Goal: Communication & Community: Answer question/provide support

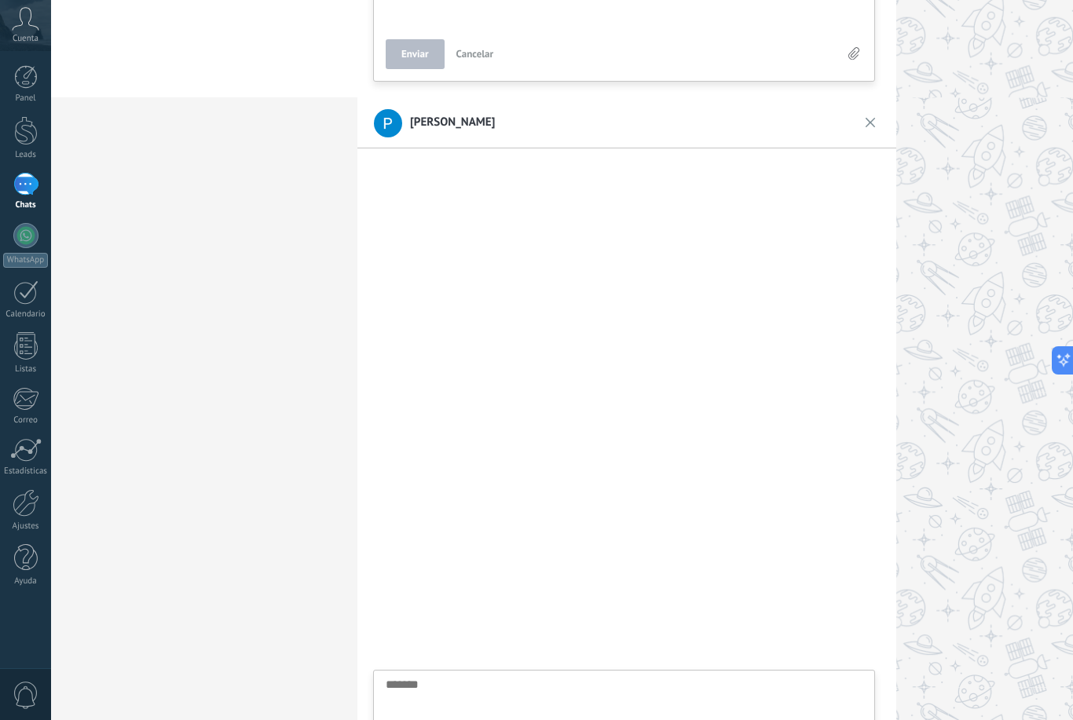
scroll to position [622, 0]
click at [26, 173] on div at bounding box center [25, 184] width 25 height 23
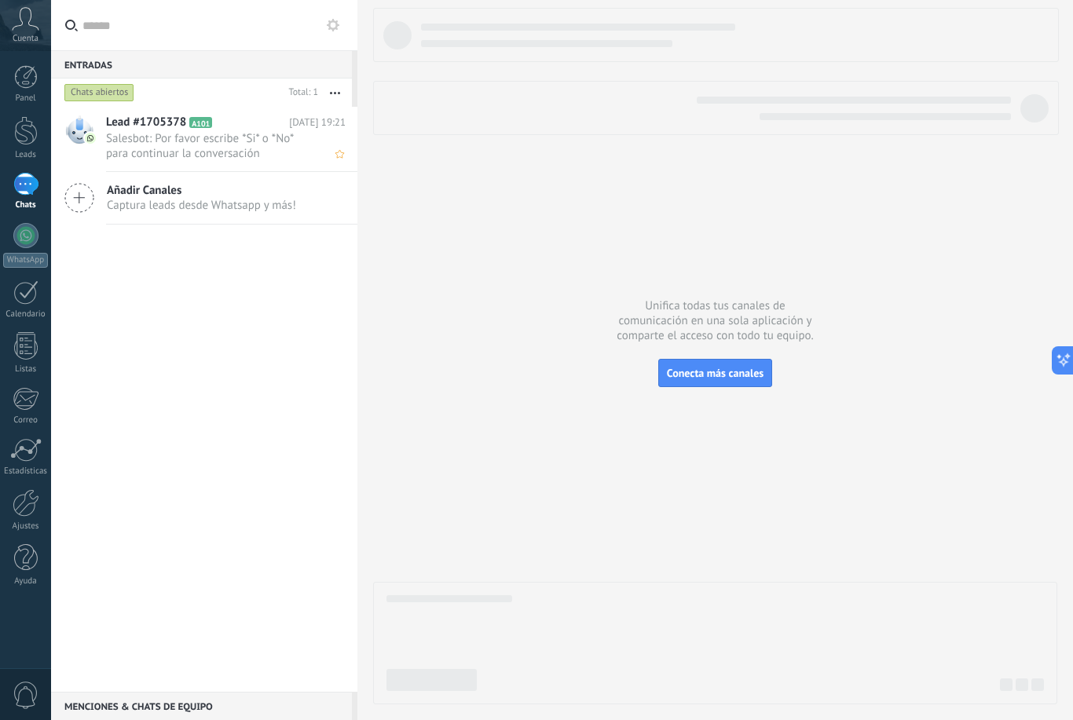
click at [233, 137] on span "Salesbot: Por favor escribe *Si* o *No* para continuar la conversación" at bounding box center [211, 146] width 210 height 30
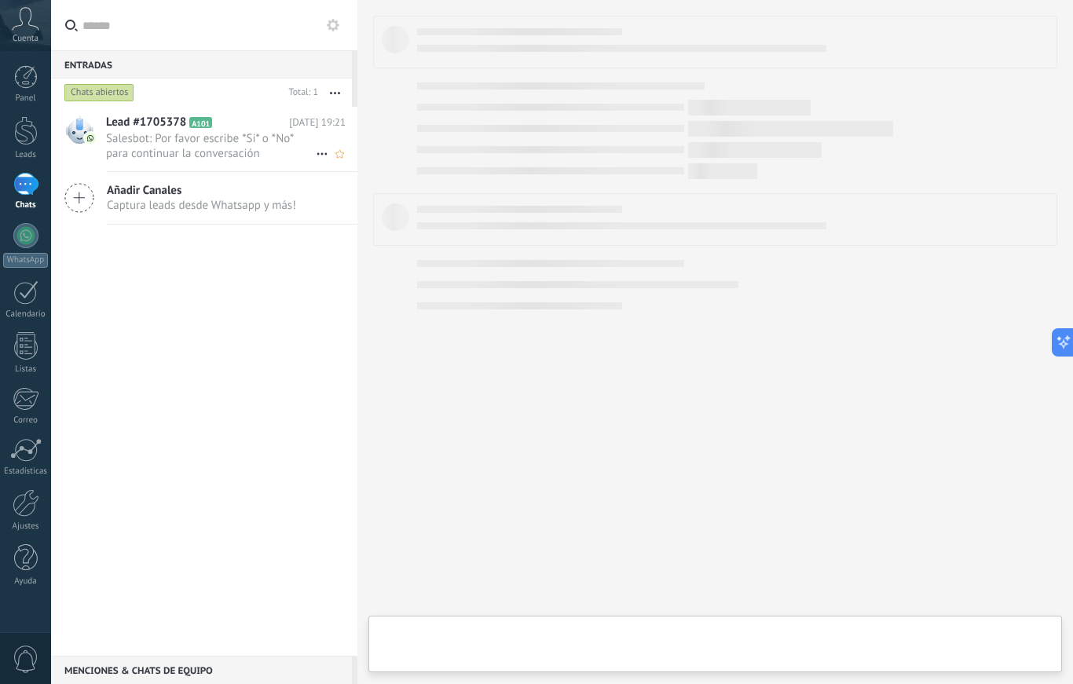
scroll to position [16, 0]
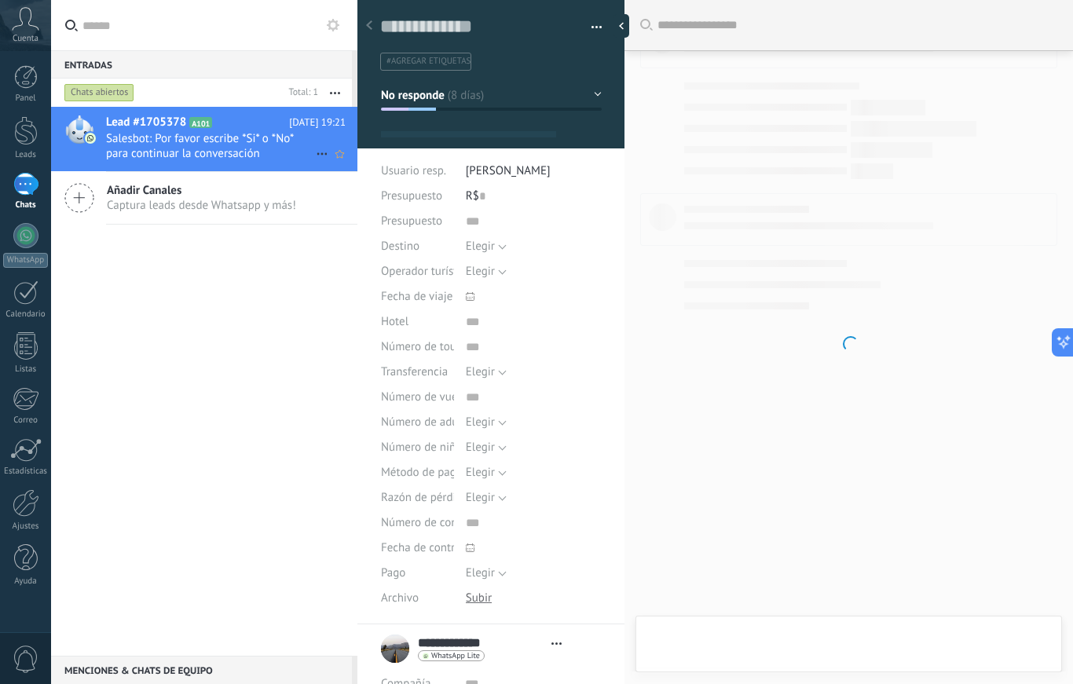
type textarea "**********"
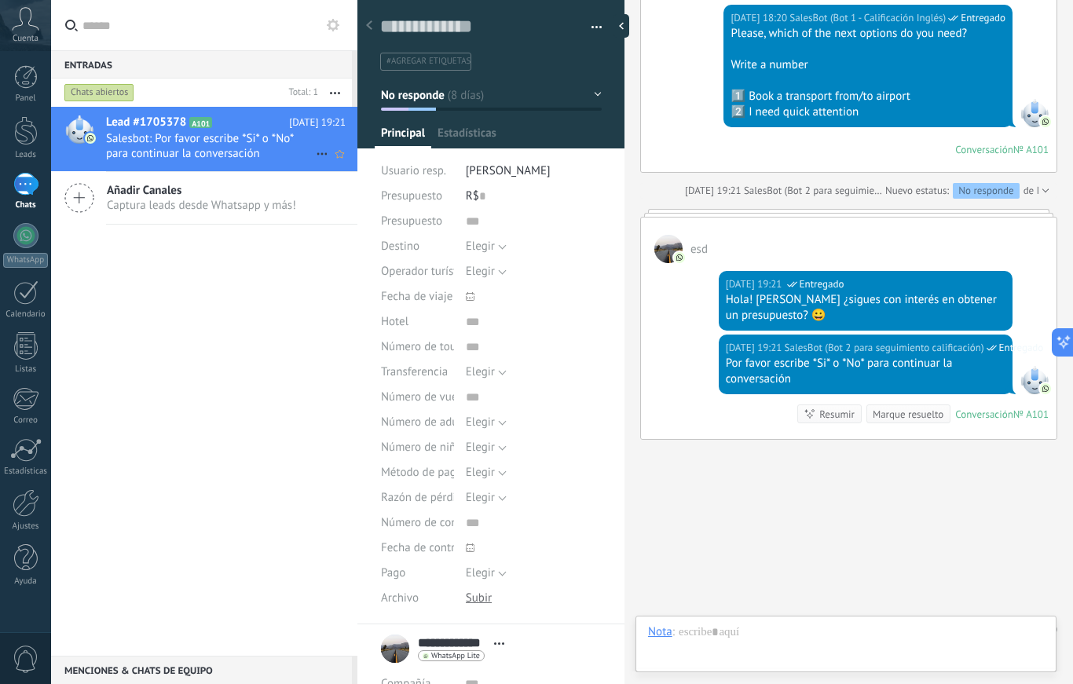
scroll to position [24, 0]
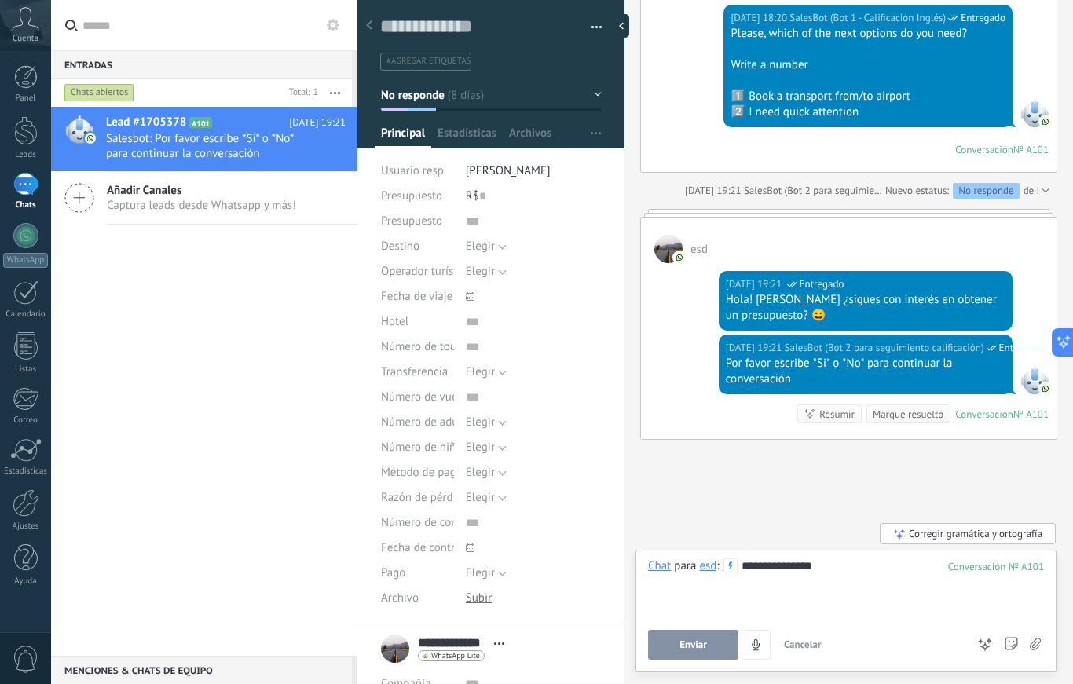
click at [803, 648] on span "Cancelar" at bounding box center [803, 644] width 38 height 13
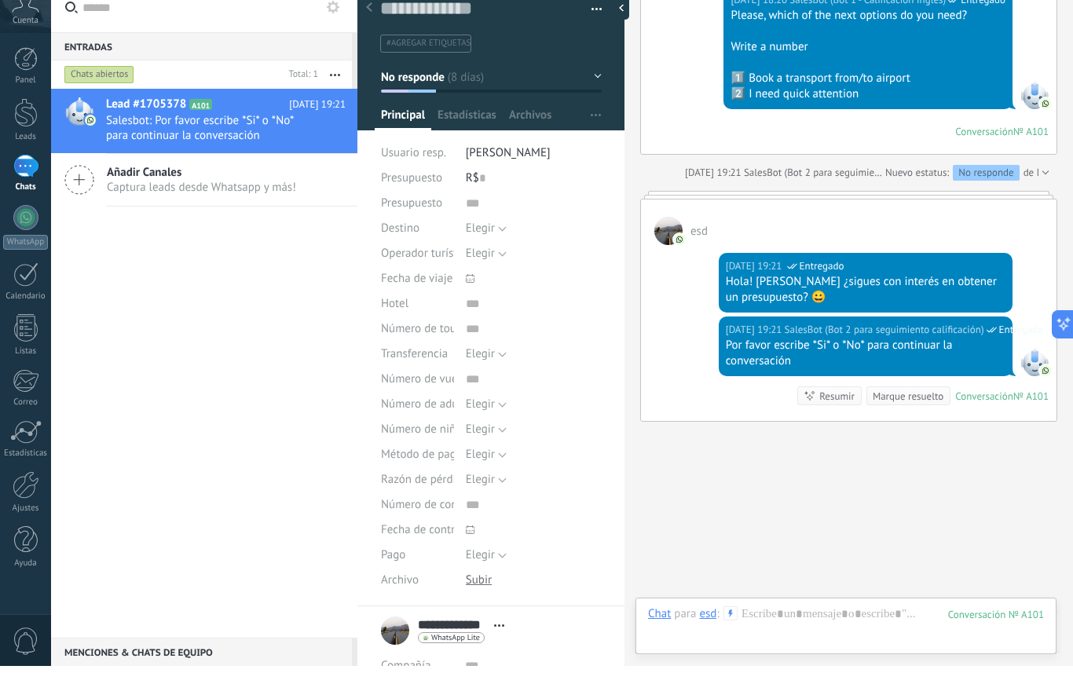
click at [760, 624] on div at bounding box center [846, 647] width 396 height 47
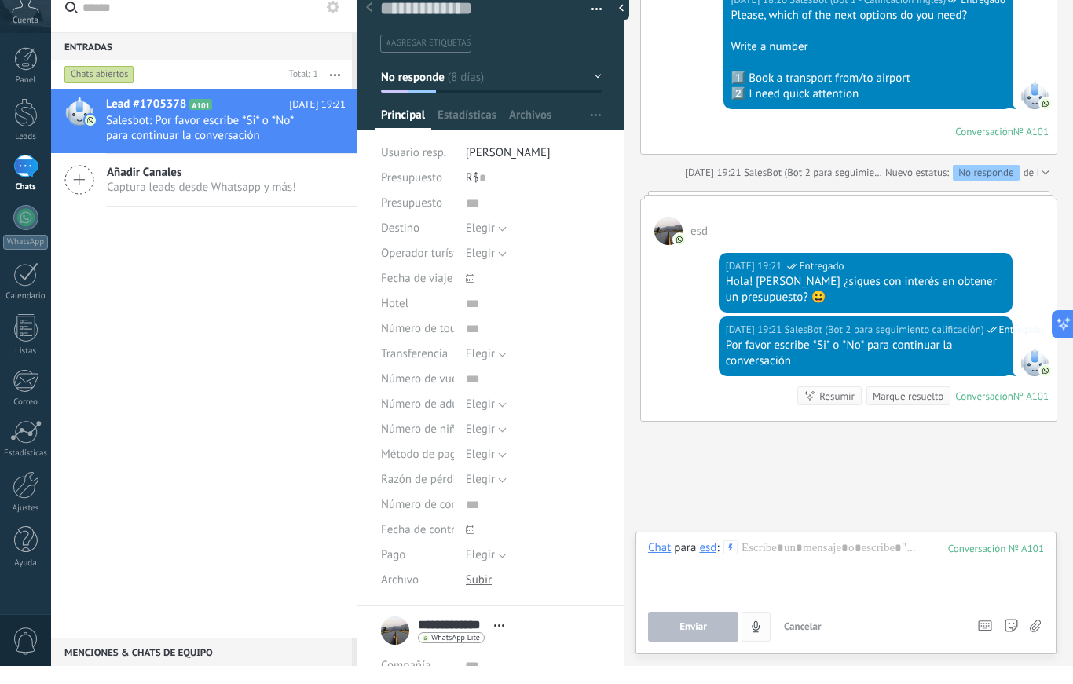
click at [759, 638] on use "4" at bounding box center [755, 643] width 8 height 11
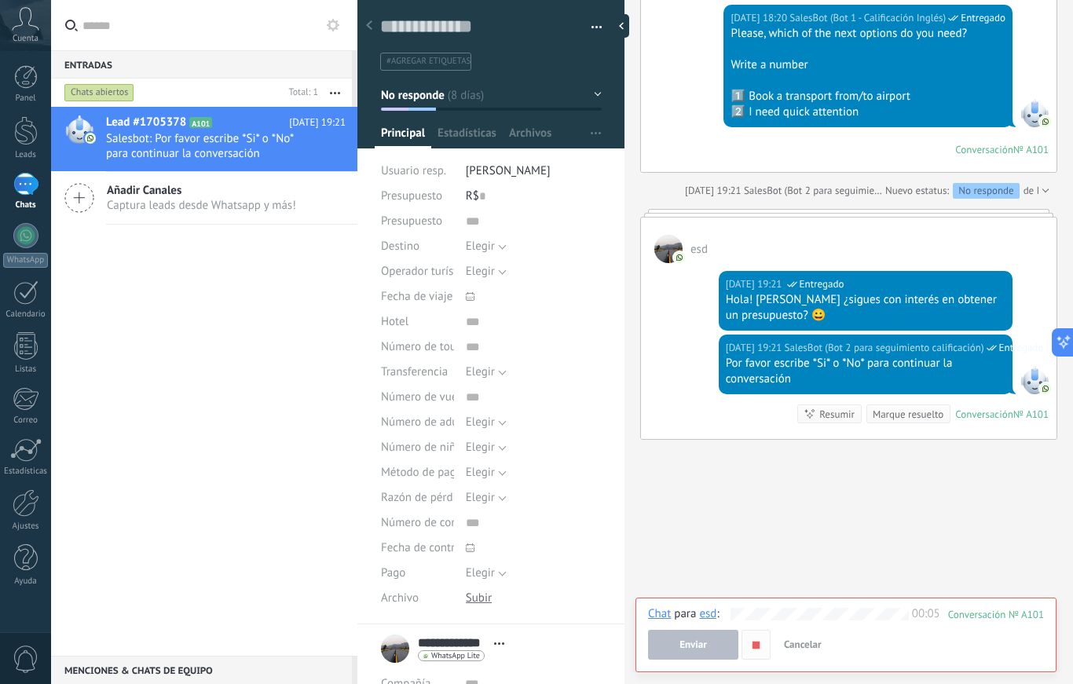
click at [758, 642] on use "button" at bounding box center [755, 644] width 7 height 7
click at [805, 645] on span "Cancelar" at bounding box center [803, 644] width 38 height 13
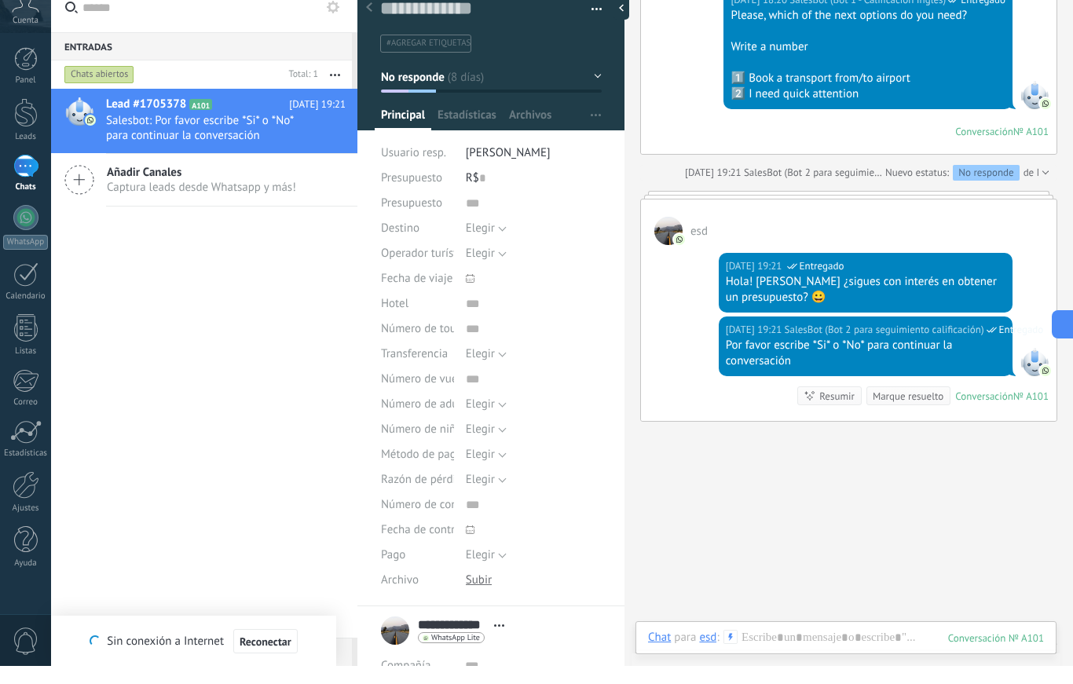
scroll to position [3695, 0]
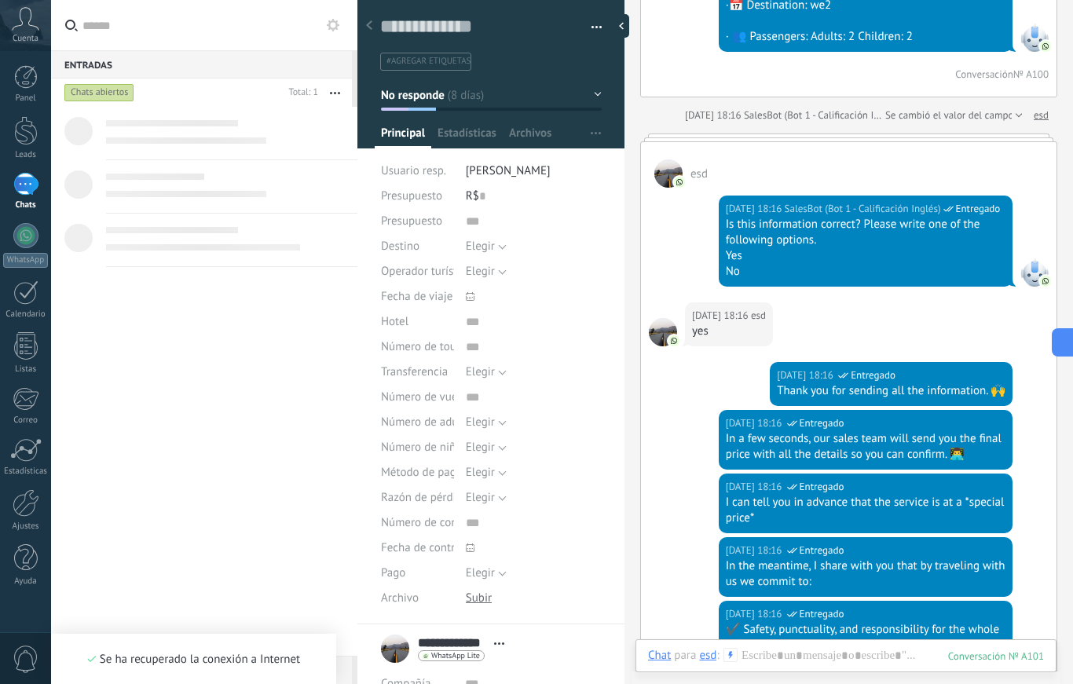
type textarea "*******"
